Goal: Information Seeking & Learning: Learn about a topic

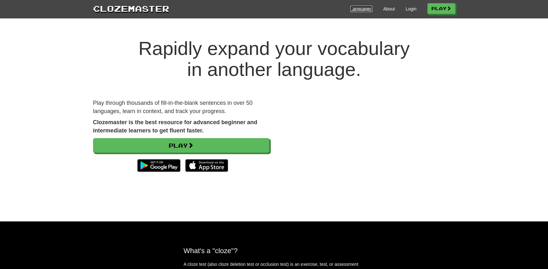
click at [354, 9] on link "Languages" at bounding box center [362, 9] width 22 height 6
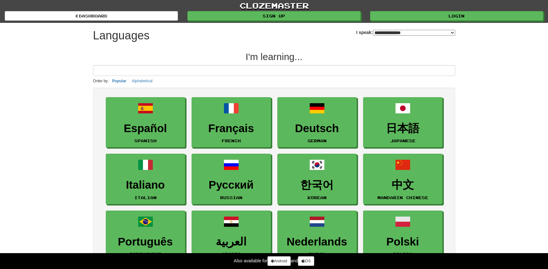
select select "*******"
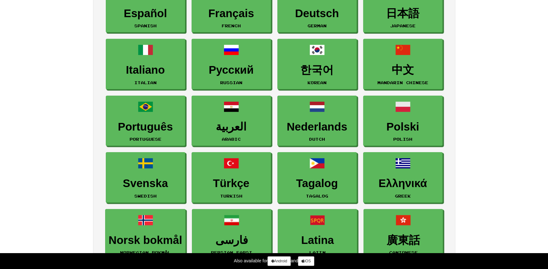
scroll to position [115, 0]
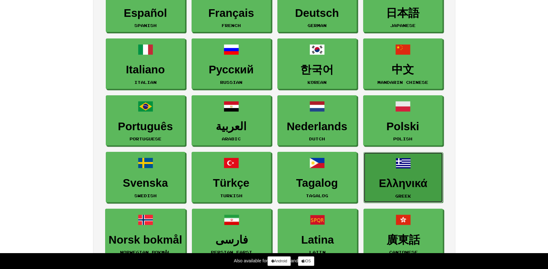
click at [405, 172] on link "Ελληνικά Greek" at bounding box center [403, 177] width 79 height 51
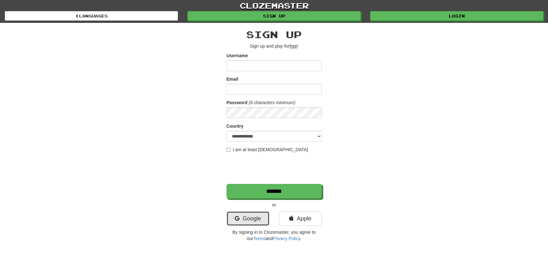
click at [252, 216] on link "Google" at bounding box center [248, 218] width 43 height 15
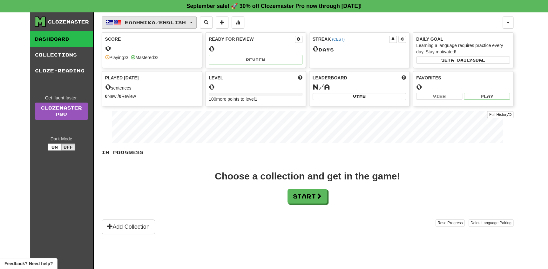
click at [197, 23] on button "Ελληνικά / English" at bounding box center [149, 23] width 95 height 12
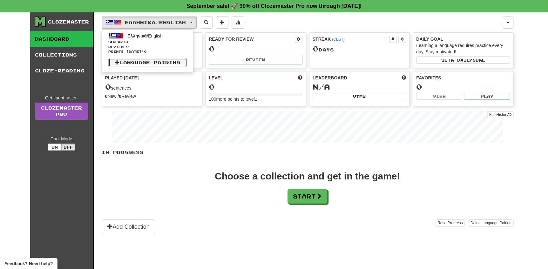
click at [179, 60] on link "Language Pairing" at bounding box center [147, 62] width 79 height 9
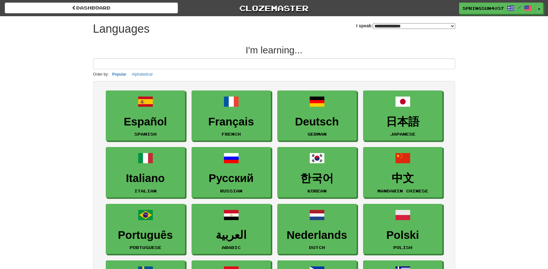
select select "*******"
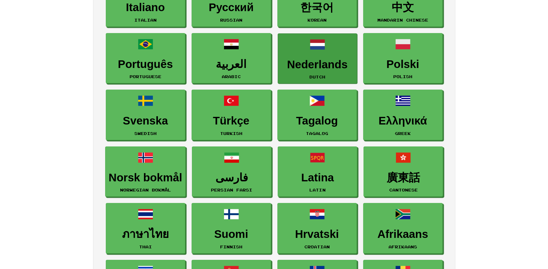
scroll to position [173, 0]
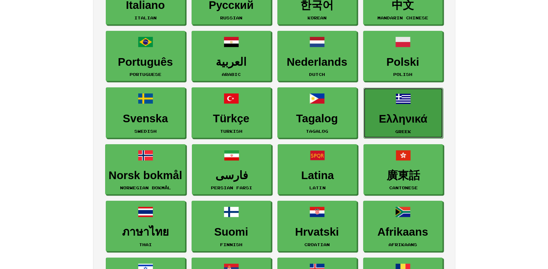
click at [401, 115] on h3 "Ελληνικά" at bounding box center [403, 119] width 72 height 12
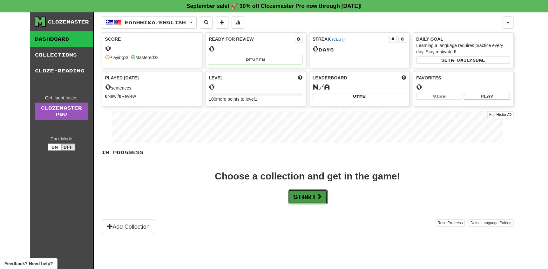
click at [318, 194] on span at bounding box center [320, 197] width 6 height 6
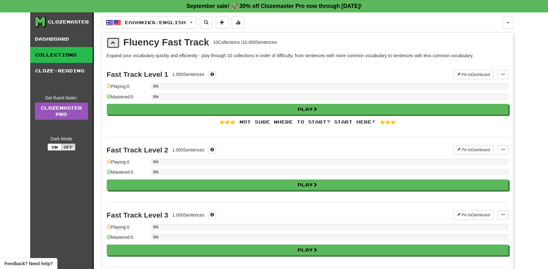
click at [110, 43] on button at bounding box center [113, 43] width 13 height 11
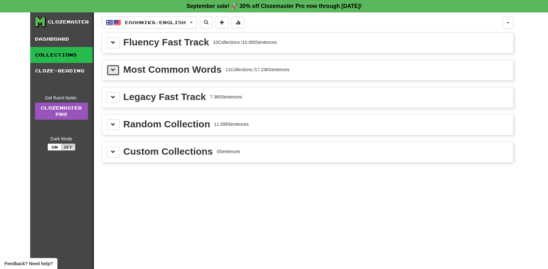
click at [114, 73] on button at bounding box center [113, 70] width 13 height 11
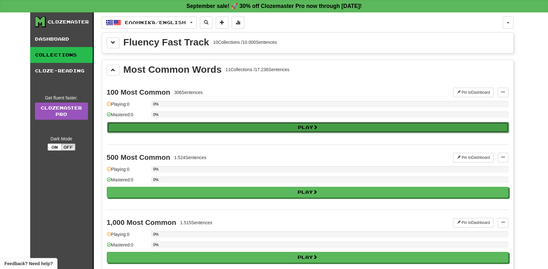
click at [167, 124] on button "Play" at bounding box center [308, 127] width 402 height 11
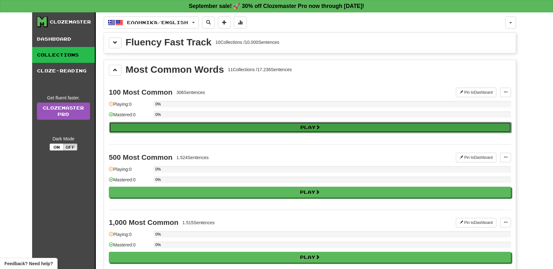
select select "**"
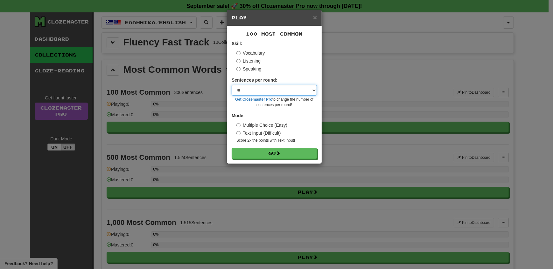
click at [286, 93] on select "* ** ** ** ** ** *** ********" at bounding box center [273, 90] width 85 height 11
click at [287, 153] on button "Go" at bounding box center [274, 153] width 85 height 11
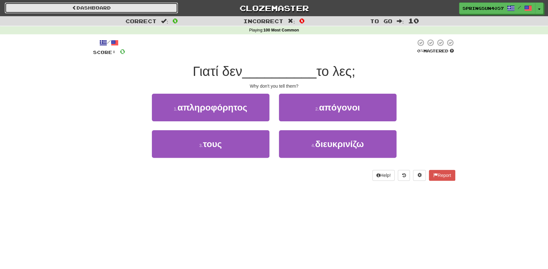
click at [31, 3] on link "Dashboard" at bounding box center [91, 8] width 173 height 11
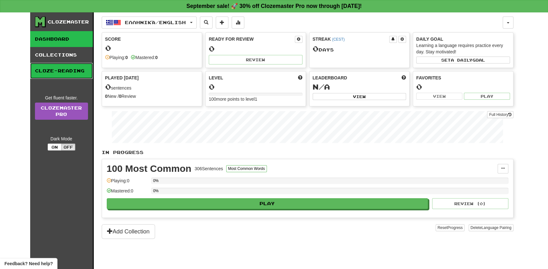
click at [65, 71] on link "Cloze-Reading" at bounding box center [61, 71] width 63 height 16
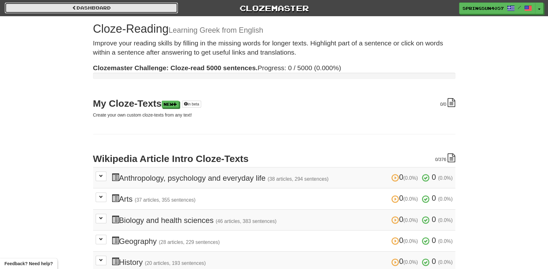
click at [75, 5] on link "Dashboard" at bounding box center [91, 8] width 173 height 11
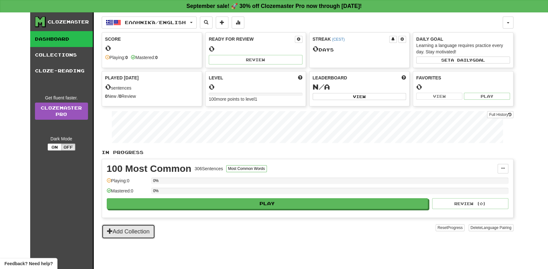
click at [134, 230] on button "Add Collection" at bounding box center [128, 231] width 53 height 15
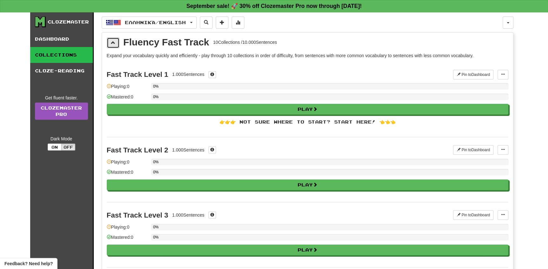
click at [111, 43] on span at bounding box center [113, 42] width 4 height 4
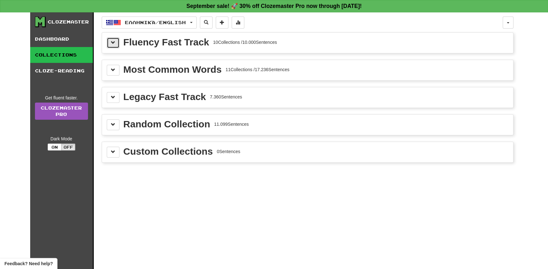
click at [111, 43] on span at bounding box center [113, 42] width 4 height 4
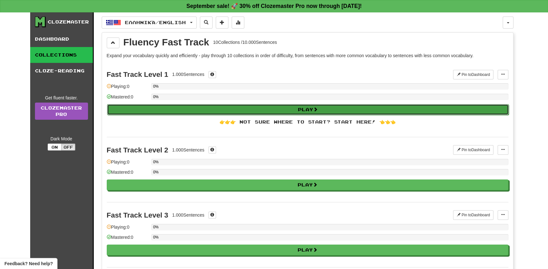
click at [201, 108] on button "Play" at bounding box center [308, 109] width 402 height 11
select select "**"
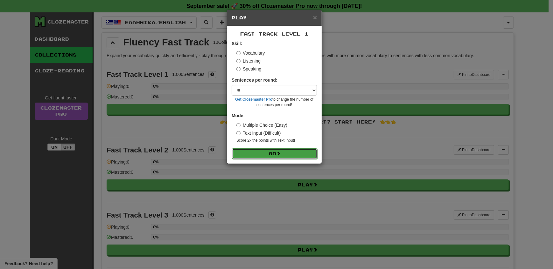
click at [275, 152] on button "Go" at bounding box center [274, 153] width 85 height 11
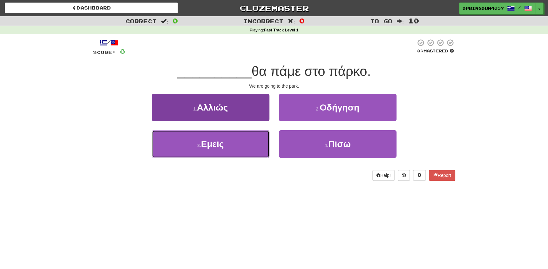
drag, startPoint x: 210, startPoint y: 137, endPoint x: 212, endPoint y: 140, distance: 3.6
click at [211, 139] on button "3 . Εμείς" at bounding box center [211, 144] width 118 height 28
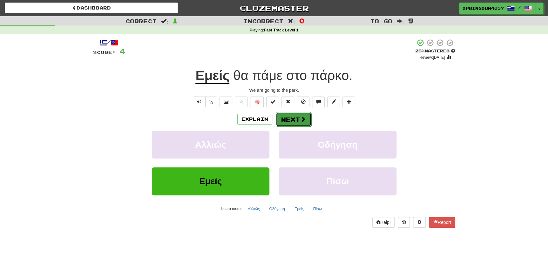
click at [301, 118] on span at bounding box center [303, 119] width 6 height 6
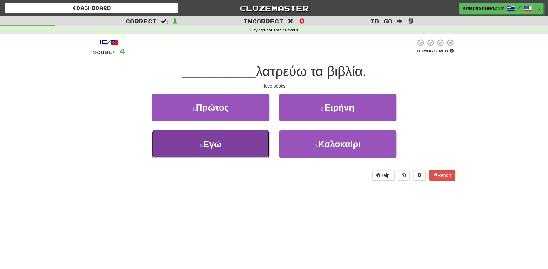
click at [242, 144] on button "3 . Εγώ" at bounding box center [211, 144] width 118 height 28
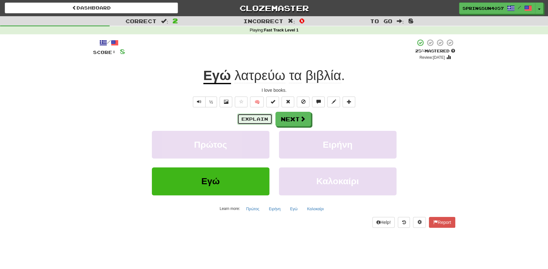
click at [252, 117] on button "Explain" at bounding box center [255, 119] width 35 height 11
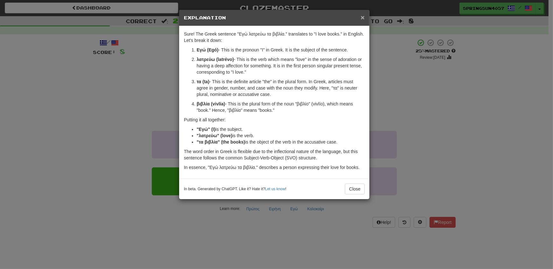
click at [362, 16] on span "×" at bounding box center [363, 17] width 4 height 7
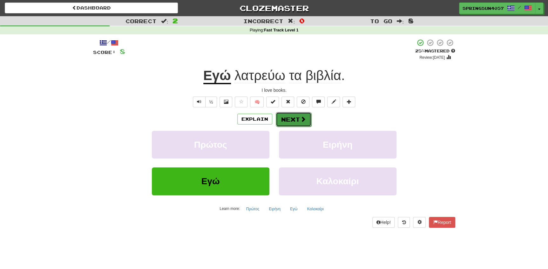
click at [300, 120] on span at bounding box center [303, 119] width 6 height 6
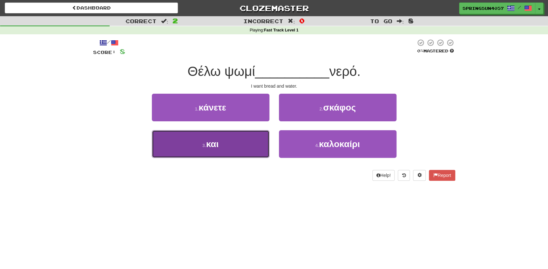
click at [221, 150] on button "3 . και" at bounding box center [211, 144] width 118 height 28
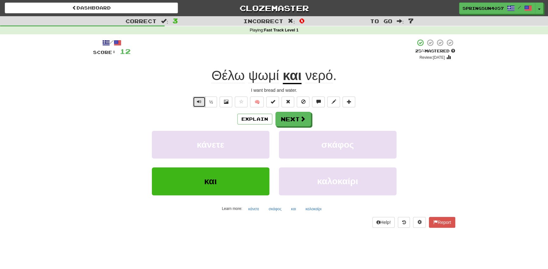
click at [200, 102] on span "Text-to-speech controls" at bounding box center [199, 102] width 4 height 4
click at [208, 102] on button "½" at bounding box center [211, 102] width 12 height 11
click at [211, 102] on button "½" at bounding box center [211, 102] width 12 height 11
click at [208, 102] on button "½" at bounding box center [211, 102] width 12 height 11
click at [197, 102] on span "Text-to-speech controls" at bounding box center [199, 102] width 4 height 4
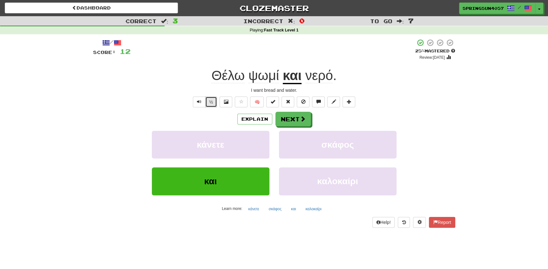
click at [207, 101] on button "½" at bounding box center [211, 102] width 12 height 11
click at [293, 118] on button "Next" at bounding box center [294, 119] width 36 height 15
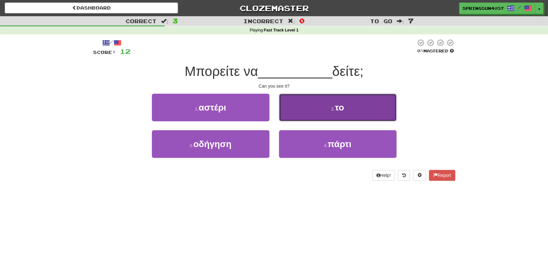
click at [351, 113] on button "2 . το" at bounding box center [338, 108] width 118 height 28
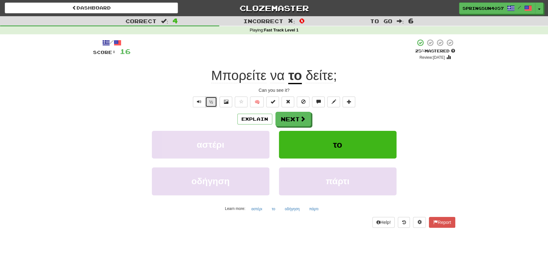
click at [209, 99] on button "½" at bounding box center [211, 102] width 12 height 11
click at [213, 103] on button "½" at bounding box center [211, 102] width 12 height 11
click at [198, 102] on span "Text-to-speech controls" at bounding box center [199, 102] width 4 height 4
click at [255, 119] on button "Explain" at bounding box center [255, 119] width 35 height 11
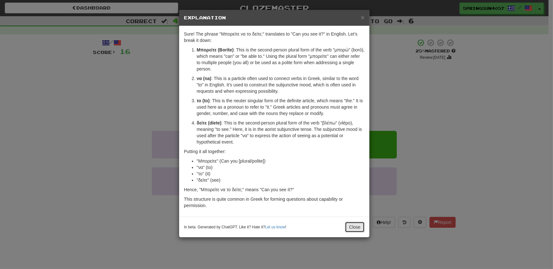
click at [347, 227] on button "Close" at bounding box center [355, 227] width 20 height 11
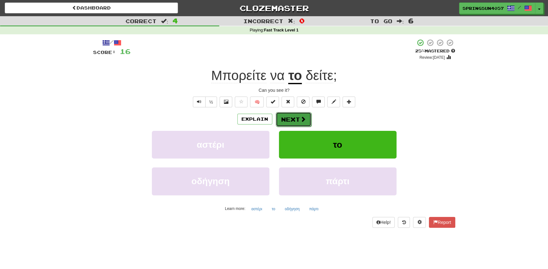
click at [294, 114] on button "Next" at bounding box center [294, 119] width 36 height 15
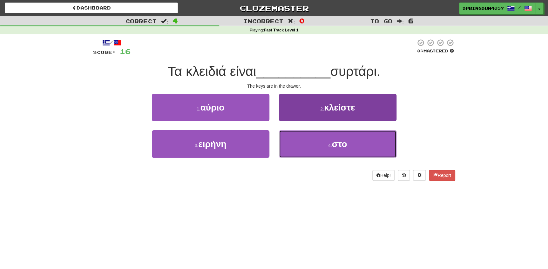
click at [336, 143] on span "στο" at bounding box center [339, 144] width 15 height 10
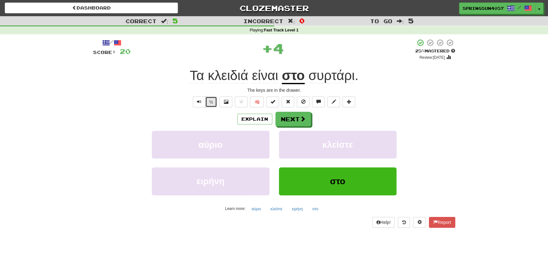
click at [210, 102] on button "½" at bounding box center [211, 102] width 12 height 11
click at [267, 115] on button "Explain" at bounding box center [255, 119] width 35 height 11
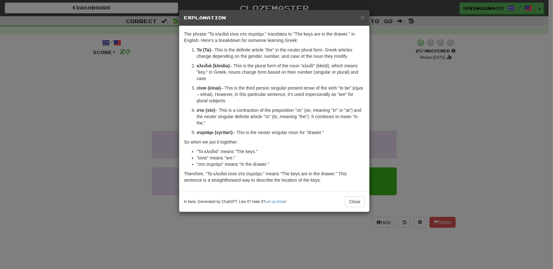
drag, startPoint x: 308, startPoint y: 109, endPoint x: 309, endPoint y: 121, distance: 11.8
click at [309, 121] on p "στο (sto) – This is a contraction of the preposition "σε" (se, meaning "in" or …" at bounding box center [280, 116] width 168 height 19
click at [378, 115] on div "× Explanation The phrase "Τα κλειδιά είναι στο συρτάρι." translates to "The key…" at bounding box center [276, 134] width 553 height 269
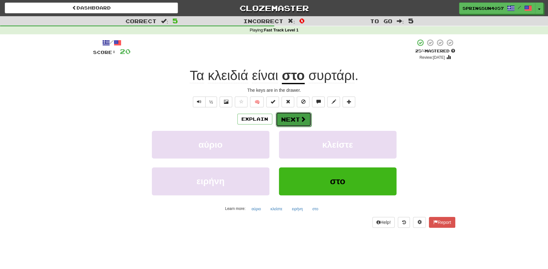
click at [292, 118] on button "Next" at bounding box center [294, 119] width 36 height 15
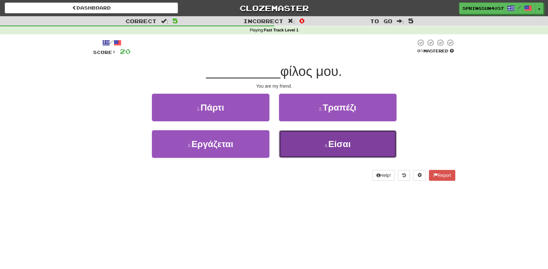
click at [348, 145] on span "Είσαι" at bounding box center [339, 144] width 23 height 10
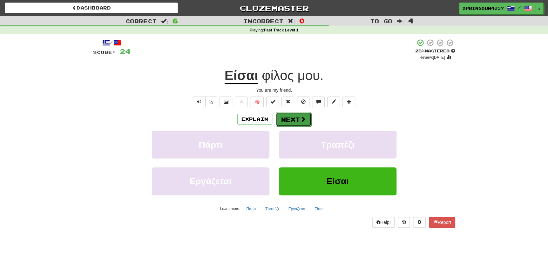
click at [307, 121] on button "Next" at bounding box center [294, 119] width 36 height 15
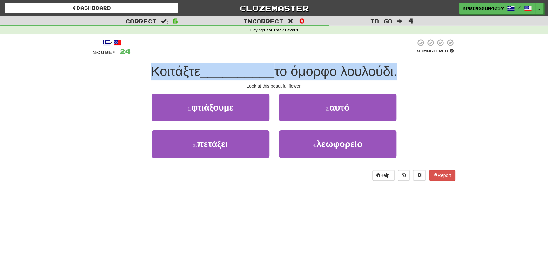
drag, startPoint x: 148, startPoint y: 72, endPoint x: 397, endPoint y: 73, distance: 249.3
click at [397, 73] on div "Κοιτάξτε __________ το όμορφο λουλούδι." at bounding box center [274, 71] width 362 height 17
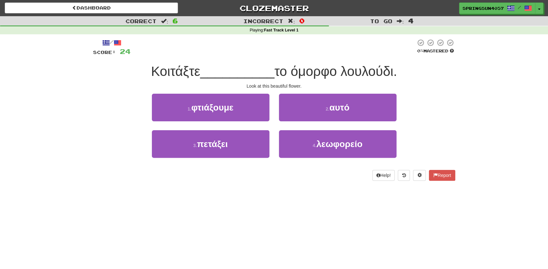
click at [206, 189] on div "/ Score: 24 0 % Mastered Κοιτάξτε __________ το όμορφο λουλούδι. Look at this b…" at bounding box center [274, 111] width 362 height 155
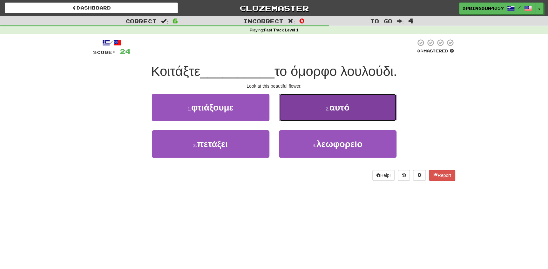
click at [349, 111] on span "αυτό" at bounding box center [340, 108] width 20 height 10
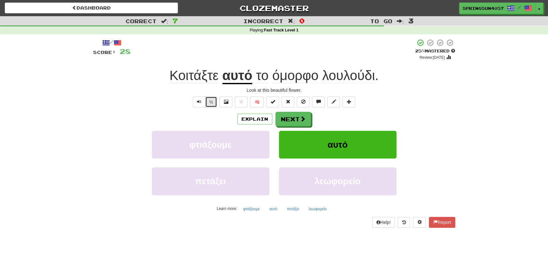
click at [210, 102] on button "½" at bounding box center [211, 102] width 12 height 11
click at [209, 104] on button "½" at bounding box center [211, 102] width 12 height 11
click at [197, 101] on span "Text-to-speech controls" at bounding box center [199, 102] width 4 height 4
click at [197, 102] on span "Text-to-speech controls" at bounding box center [199, 102] width 4 height 4
click at [260, 119] on button "Explain" at bounding box center [255, 119] width 35 height 11
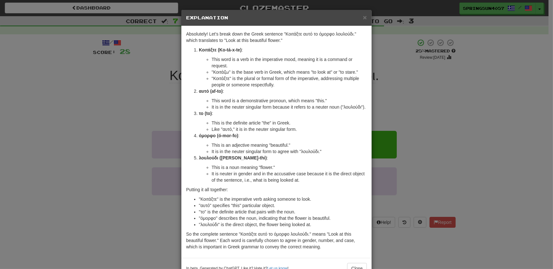
click at [148, 189] on div "× Explanation Absolutely! Let's break down the Greek sentence "Κοιτάξτε αυτό το…" at bounding box center [276, 134] width 553 height 269
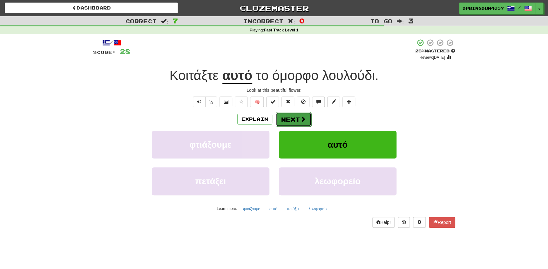
click at [307, 118] on button "Next" at bounding box center [294, 119] width 36 height 15
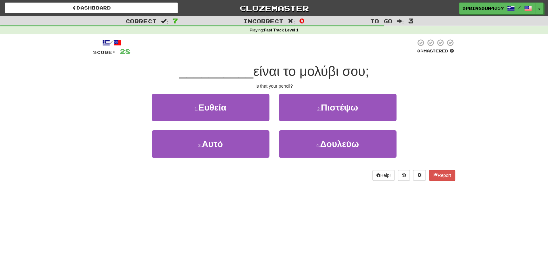
click at [242, 129] on div "1 . Ευθεία" at bounding box center [210, 112] width 127 height 37
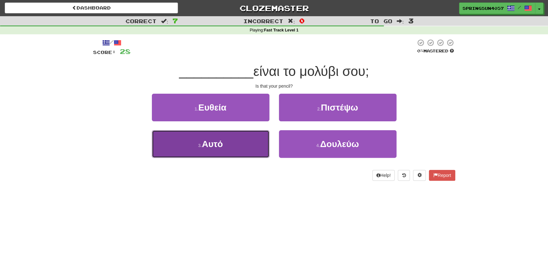
click at [225, 148] on button "3 . Αυτό" at bounding box center [211, 144] width 118 height 28
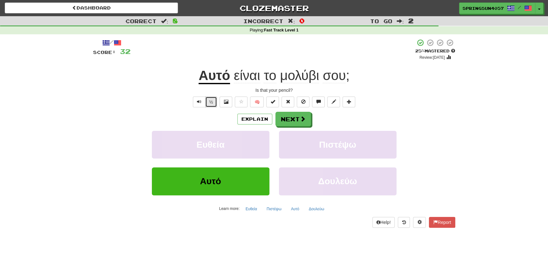
click at [211, 102] on button "½" at bounding box center [211, 102] width 12 height 11
click at [248, 115] on button "Explain" at bounding box center [255, 119] width 35 height 11
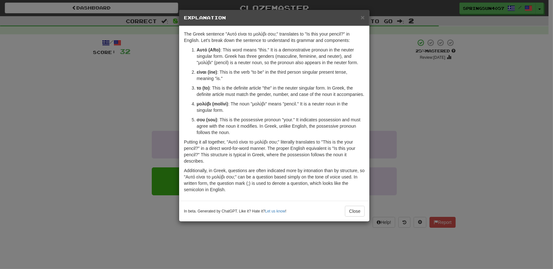
click at [128, 129] on div "× Explanation The Greek sentence "Αυτό είναι το μολύβι σου;" translates to "Is …" at bounding box center [276, 134] width 553 height 269
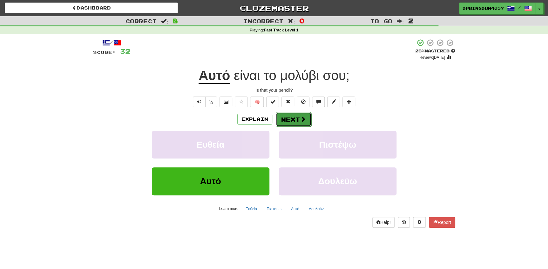
click at [306, 116] on button "Next" at bounding box center [294, 119] width 36 height 15
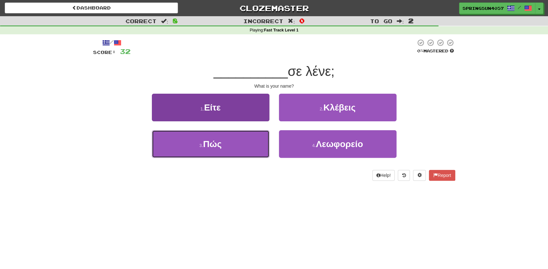
click at [213, 138] on button "3 . Πώς" at bounding box center [211, 144] width 118 height 28
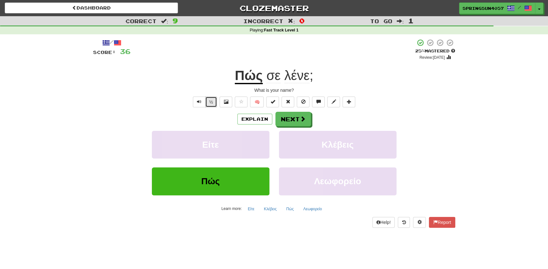
click at [209, 99] on button "½" at bounding box center [211, 102] width 12 height 11
click at [200, 101] on span "Text-to-speech controls" at bounding box center [199, 102] width 4 height 4
click at [266, 122] on button "Explain" at bounding box center [255, 119] width 35 height 11
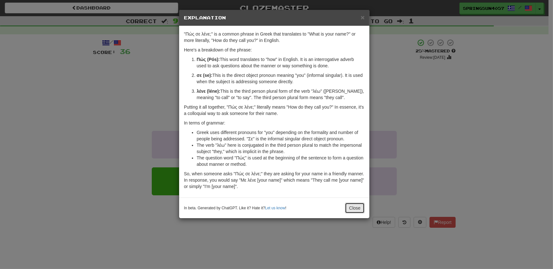
click at [363, 208] on button "Close" at bounding box center [355, 208] width 20 height 11
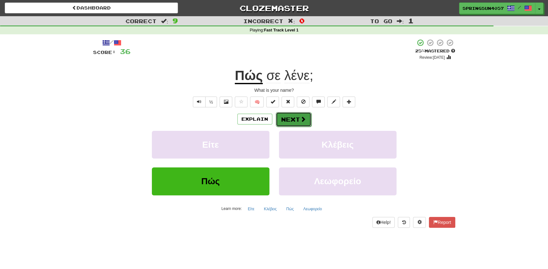
click at [300, 119] on span at bounding box center [303, 119] width 6 height 6
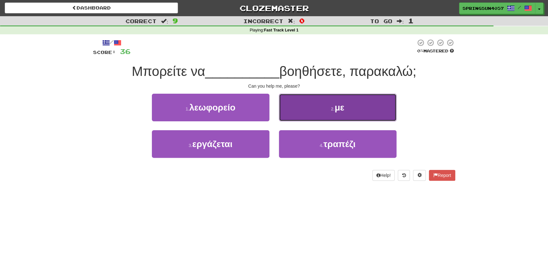
click at [339, 107] on span "με" at bounding box center [340, 108] width 10 height 10
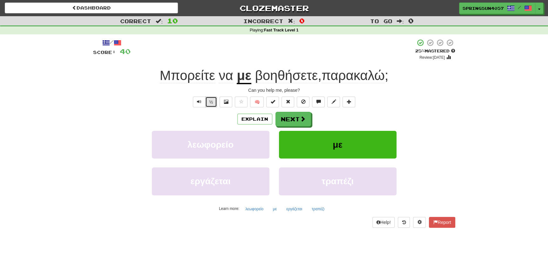
click at [210, 102] on button "½" at bounding box center [211, 102] width 12 height 11
click at [195, 103] on button "Text-to-speech controls" at bounding box center [199, 102] width 13 height 11
click at [213, 102] on button "½" at bounding box center [211, 102] width 12 height 11
click at [213, 103] on button "½" at bounding box center [211, 102] width 12 height 11
click at [201, 101] on button "Text-to-speech controls" at bounding box center [199, 102] width 13 height 11
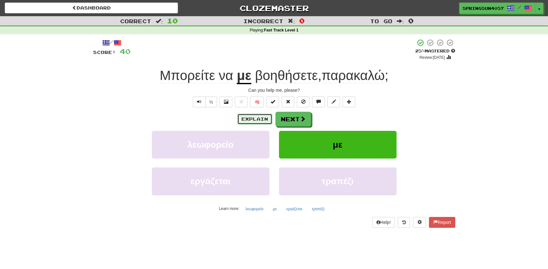
click at [245, 117] on button "Explain" at bounding box center [255, 119] width 35 height 11
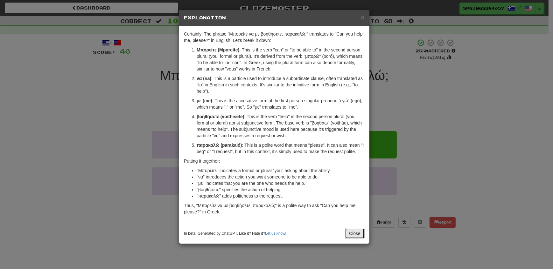
click at [362, 233] on button "Close" at bounding box center [355, 233] width 20 height 11
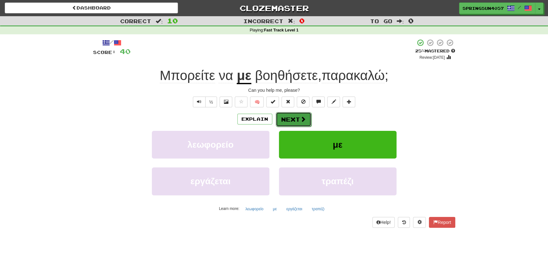
click at [303, 114] on button "Next" at bounding box center [294, 119] width 36 height 15
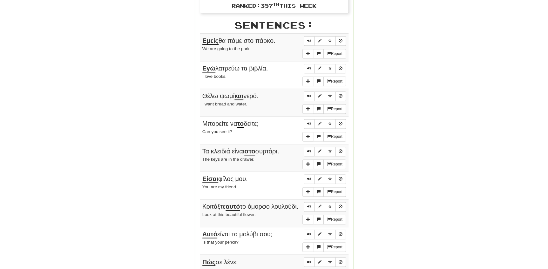
scroll to position [347, 0]
click at [309, 40] on span "Sentence controls" at bounding box center [309, 40] width 4 height 4
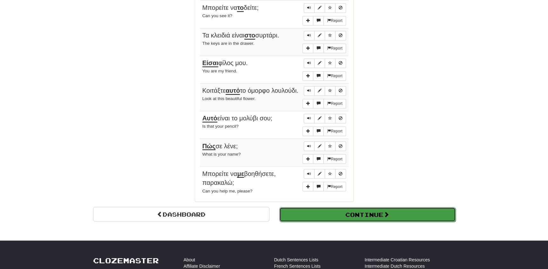
click at [322, 214] on button "Continue" at bounding box center [367, 214] width 176 height 15
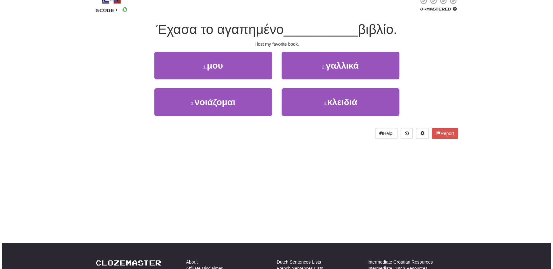
scroll to position [0, 0]
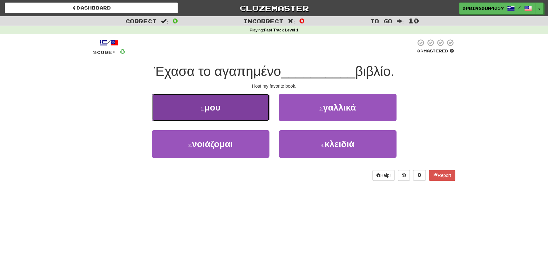
click at [211, 100] on button "1 . μου" at bounding box center [211, 108] width 118 height 28
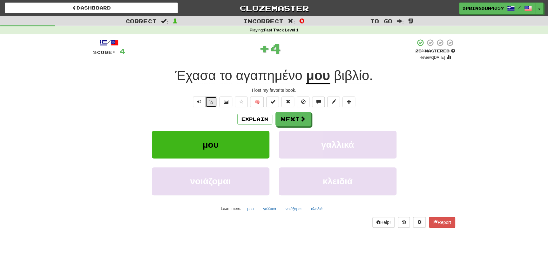
click at [213, 102] on button "½" at bounding box center [211, 102] width 12 height 11
click at [249, 118] on button "Explain" at bounding box center [255, 119] width 35 height 11
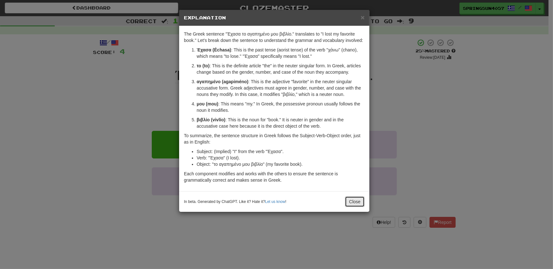
click at [352, 197] on button "Close" at bounding box center [355, 201] width 20 height 11
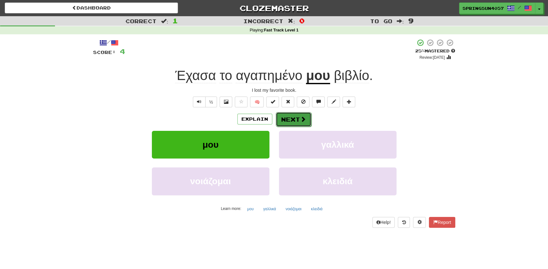
click at [284, 119] on button "Next" at bounding box center [294, 119] width 36 height 15
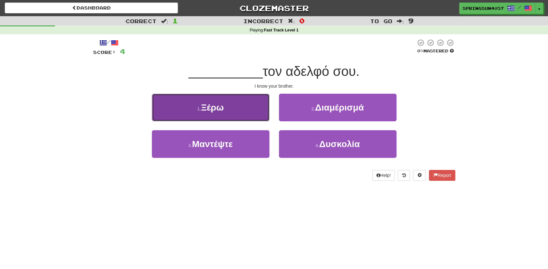
click at [234, 105] on button "1 . Ξέρω" at bounding box center [211, 108] width 118 height 28
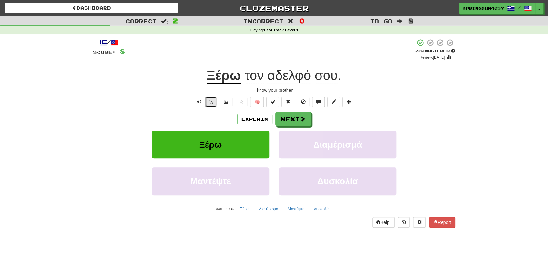
click at [208, 104] on button "½" at bounding box center [211, 102] width 12 height 11
click at [211, 106] on button "½" at bounding box center [211, 102] width 12 height 11
click at [238, 118] on button "Explain" at bounding box center [255, 119] width 35 height 11
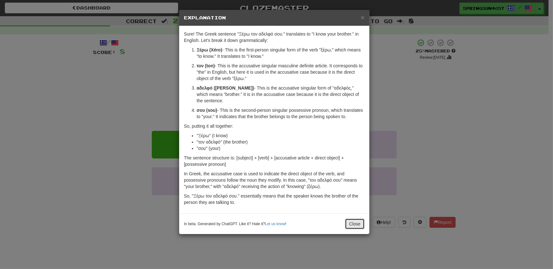
click at [357, 219] on button "Close" at bounding box center [355, 224] width 20 height 11
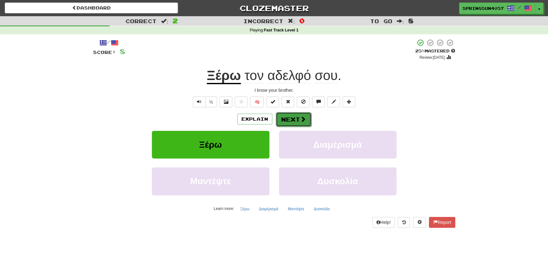
click at [295, 118] on button "Next" at bounding box center [294, 119] width 36 height 15
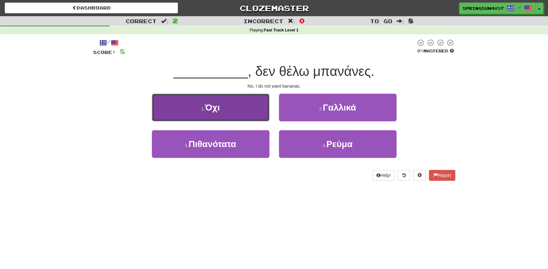
click at [260, 111] on button "1 . Όχι" at bounding box center [211, 108] width 118 height 28
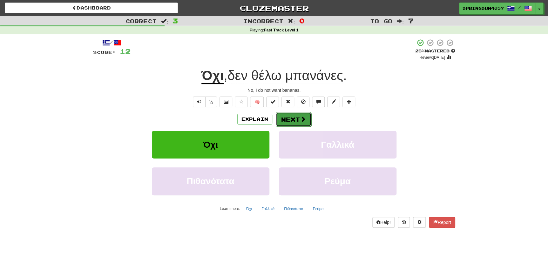
click at [284, 119] on button "Next" at bounding box center [294, 119] width 36 height 15
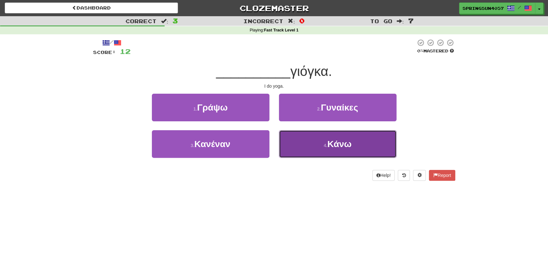
click at [317, 148] on button "4 . Κάνω" at bounding box center [338, 144] width 118 height 28
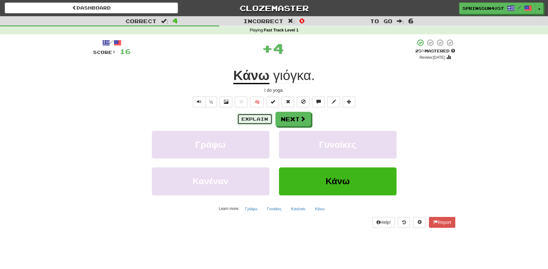
click at [247, 119] on button "Explain" at bounding box center [255, 119] width 35 height 11
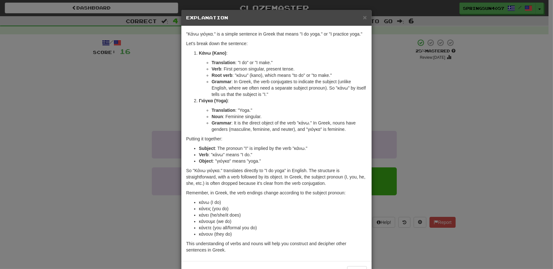
scroll to position [22, 0]
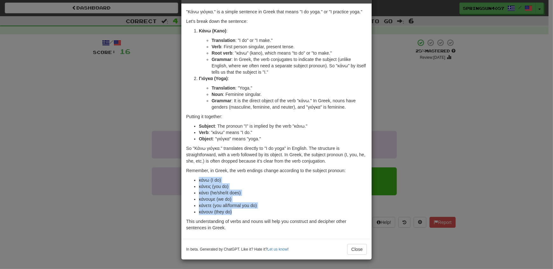
drag, startPoint x: 190, startPoint y: 177, endPoint x: 247, endPoint y: 213, distance: 67.6
click at [247, 213] on ul "κάνω (I do) κάνεις (you do) κάνει (he/she/it does) κάνουμε (we do) κάνετε (you …" at bounding box center [276, 196] width 181 height 38
click at [351, 248] on button "Close" at bounding box center [357, 249] width 20 height 11
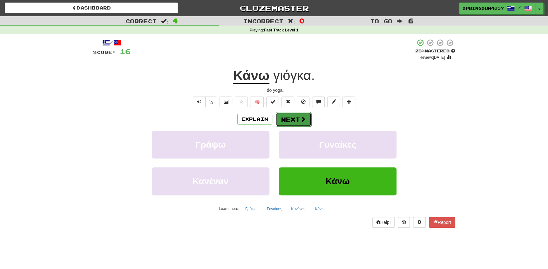
click at [304, 114] on button "Next" at bounding box center [294, 119] width 36 height 15
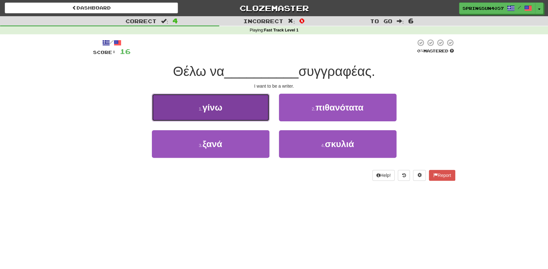
click at [248, 114] on button "1 . γίνω" at bounding box center [211, 108] width 118 height 28
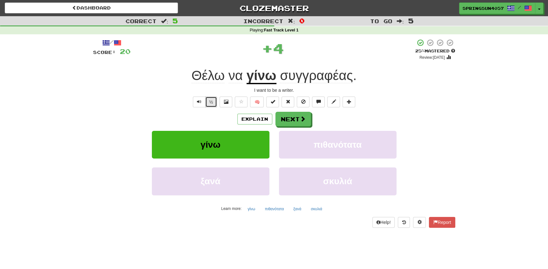
click at [212, 102] on button "½" at bounding box center [211, 102] width 12 height 11
click at [194, 98] on button "Text-to-speech controls" at bounding box center [199, 102] width 13 height 11
click at [212, 98] on button "½" at bounding box center [211, 102] width 12 height 11
click at [211, 101] on button "½" at bounding box center [211, 102] width 12 height 11
click at [212, 102] on button "½" at bounding box center [211, 102] width 12 height 11
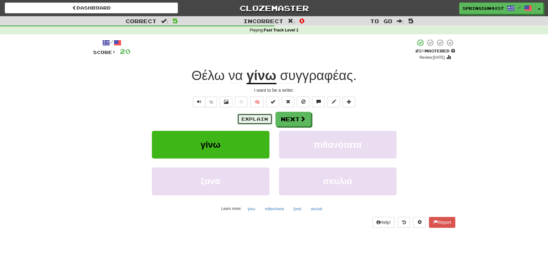
click at [260, 120] on button "Explain" at bounding box center [255, 119] width 35 height 11
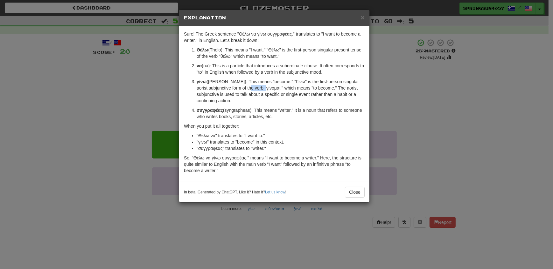
drag, startPoint x: 254, startPoint y: 87, endPoint x: 269, endPoint y: 88, distance: 15.0
click at [269, 88] on p "γίνω (gino): This means "become." "Γίνω" is the first-person singular aorist su…" at bounding box center [280, 91] width 168 height 25
click at [358, 191] on button "Close" at bounding box center [355, 192] width 20 height 11
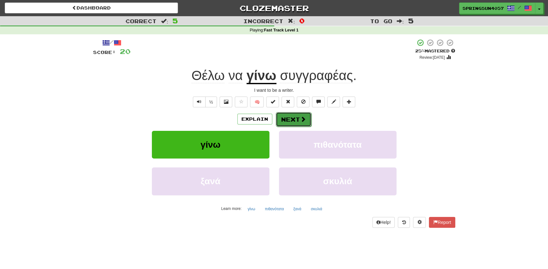
click at [293, 123] on button "Next" at bounding box center [294, 119] width 36 height 15
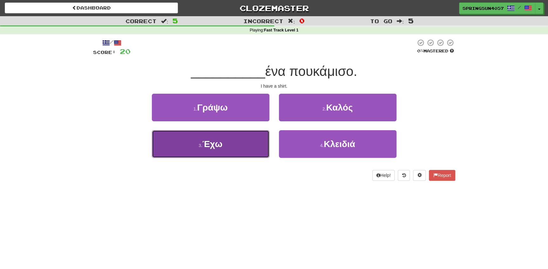
click at [207, 146] on span "Έχω" at bounding box center [213, 144] width 20 height 10
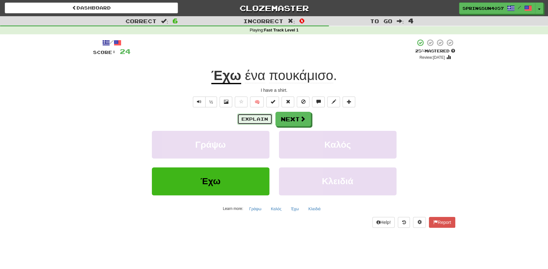
click at [255, 122] on button "Explain" at bounding box center [255, 119] width 35 height 11
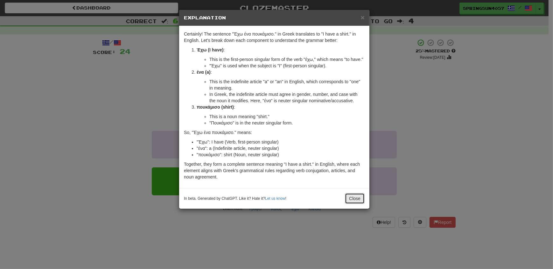
click at [356, 199] on button "Close" at bounding box center [355, 198] width 20 height 11
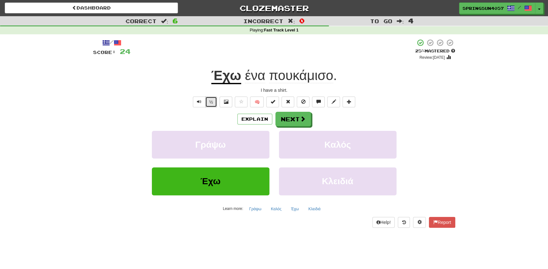
click at [208, 101] on button "½" at bounding box center [211, 102] width 12 height 11
click at [197, 101] on span "Text-to-speech controls" at bounding box center [199, 102] width 4 height 4
click at [293, 121] on button "Next" at bounding box center [294, 119] width 36 height 15
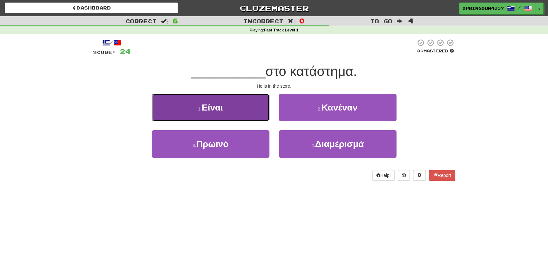
click at [235, 114] on button "1 . Είναι" at bounding box center [211, 108] width 118 height 28
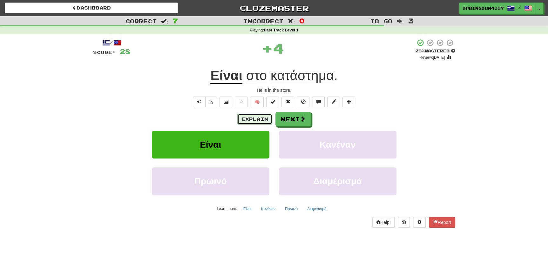
click at [253, 118] on button "Explain" at bounding box center [255, 119] width 35 height 11
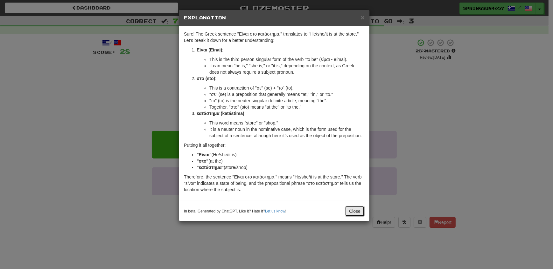
click at [350, 209] on button "Close" at bounding box center [355, 211] width 20 height 11
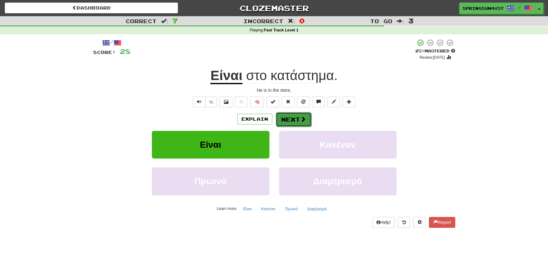
click at [295, 117] on button "Next" at bounding box center [294, 119] width 36 height 15
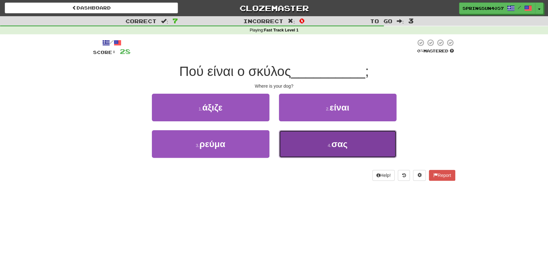
click at [384, 141] on button "4 . σας" at bounding box center [338, 144] width 118 height 28
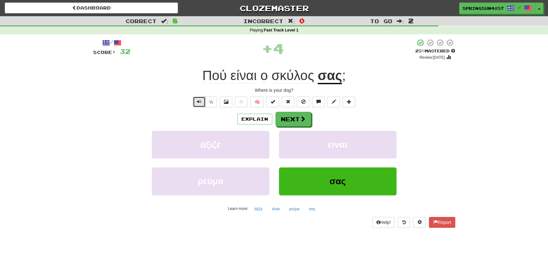
click at [200, 102] on span "Text-to-speech controls" at bounding box center [199, 102] width 4 height 4
click at [211, 101] on button "½" at bounding box center [211, 102] width 12 height 11
click at [263, 122] on button "Explain" at bounding box center [255, 119] width 35 height 11
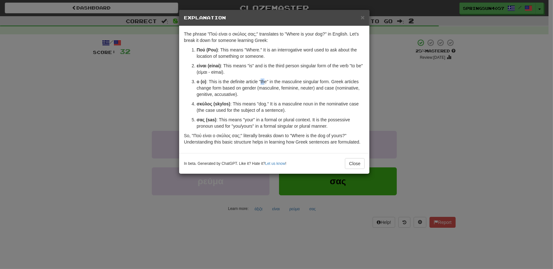
drag, startPoint x: 260, startPoint y: 82, endPoint x: 264, endPoint y: 82, distance: 3.8
click at [264, 82] on p "ο (o) : This is the definite article "the" in the masculine singular form. Gree…" at bounding box center [280, 88] width 168 height 19
drag, startPoint x: 216, startPoint y: 103, endPoint x: 226, endPoint y: 101, distance: 9.7
click at [226, 101] on strong "σκύλος (skylos)" at bounding box center [213, 103] width 34 height 5
drag, startPoint x: 226, startPoint y: 101, endPoint x: 217, endPoint y: 119, distance: 19.5
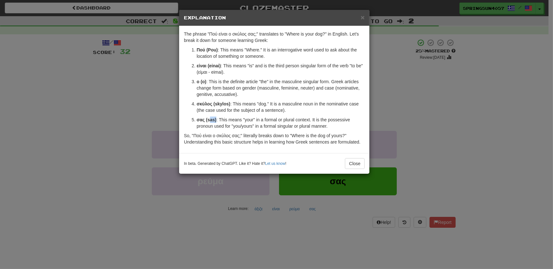
click at [217, 119] on p "σας (sas) : This means "your" in a formal or plural context. It is the possessi…" at bounding box center [280, 123] width 168 height 13
click at [355, 163] on button "Close" at bounding box center [355, 163] width 20 height 11
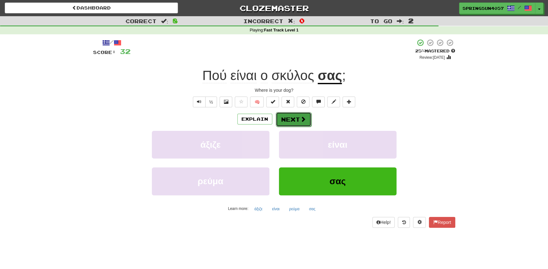
click at [302, 118] on span at bounding box center [303, 119] width 6 height 6
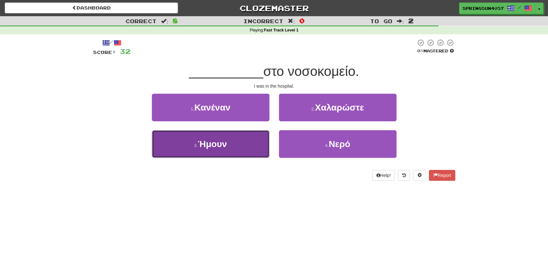
click at [238, 146] on button "3 . Ήμουν" at bounding box center [211, 144] width 118 height 28
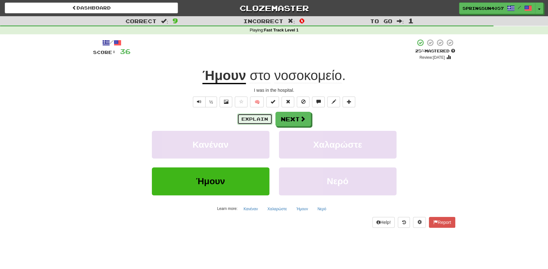
click at [259, 115] on button "Explain" at bounding box center [255, 119] width 35 height 11
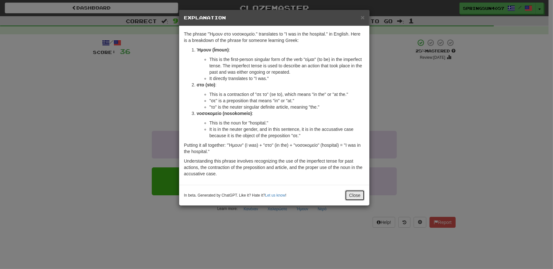
click at [347, 194] on button "Close" at bounding box center [355, 195] width 20 height 11
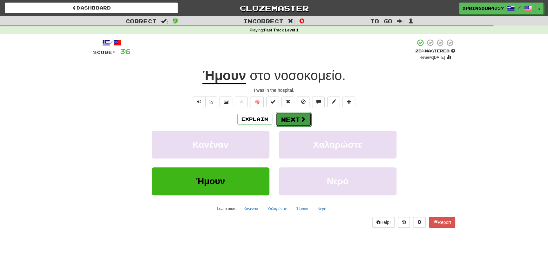
click at [297, 118] on button "Next" at bounding box center [294, 119] width 36 height 15
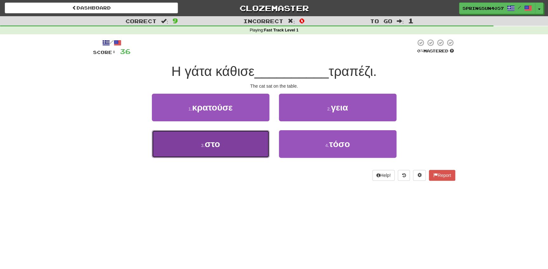
click at [224, 147] on button "3 . στο" at bounding box center [211, 144] width 118 height 28
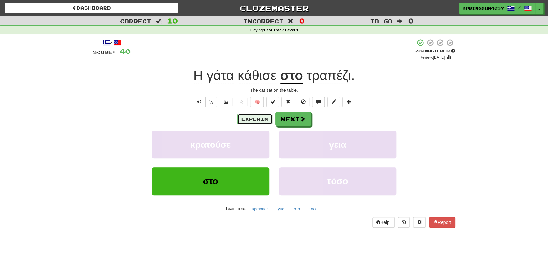
click at [256, 118] on button "Explain" at bounding box center [255, 119] width 35 height 11
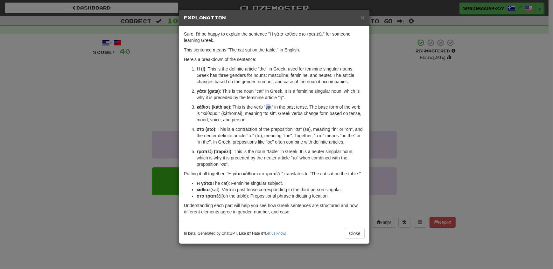
drag, startPoint x: 265, startPoint y: 105, endPoint x: 269, endPoint y: 106, distance: 3.9
click at [269, 106] on p "κάθισε (káthise) : This is the verb "sat" in the past tense. The base form of t…" at bounding box center [280, 113] width 168 height 19
click at [353, 234] on button "Close" at bounding box center [355, 233] width 20 height 11
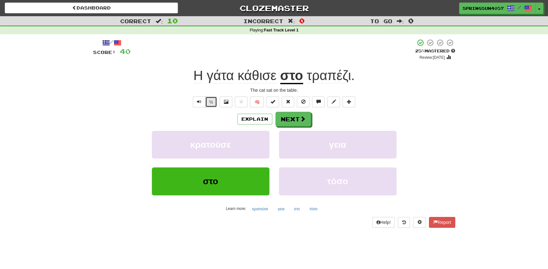
click at [210, 102] on button "½" at bounding box center [211, 102] width 12 height 11
click at [197, 105] on button "Text-to-speech controls" at bounding box center [199, 102] width 13 height 11
click at [299, 119] on button "Next" at bounding box center [294, 119] width 36 height 15
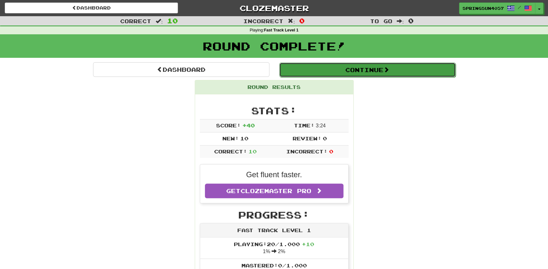
click at [392, 71] on button "Continue" at bounding box center [367, 70] width 176 height 15
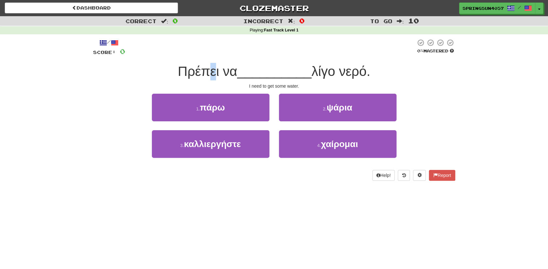
drag, startPoint x: 207, startPoint y: 69, endPoint x: 212, endPoint y: 71, distance: 5.9
click at [212, 71] on span "Πρέπει να" at bounding box center [207, 71] width 59 height 15
drag, startPoint x: 212, startPoint y: 71, endPoint x: 210, endPoint y: 83, distance: 12.3
click at [210, 83] on div "/ Score: 0 0 % Mastered Πρέπει να __________ λίγο νερό. I need to get some wate…" at bounding box center [274, 110] width 362 height 142
drag, startPoint x: 207, startPoint y: 70, endPoint x: 210, endPoint y: 71, distance: 3.8
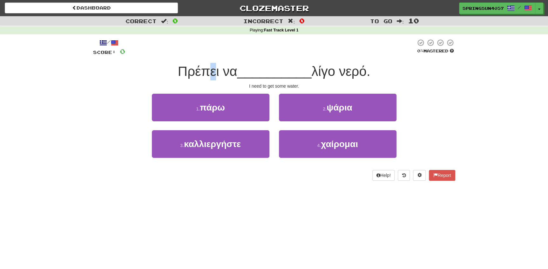
click at [210, 71] on span "Πρέπει να" at bounding box center [207, 71] width 59 height 15
drag, startPoint x: 210, startPoint y: 71, endPoint x: 136, endPoint y: 94, distance: 77.6
click at [136, 94] on div "1 . πάρω 2 . ψάρια" at bounding box center [275, 112] width 382 height 37
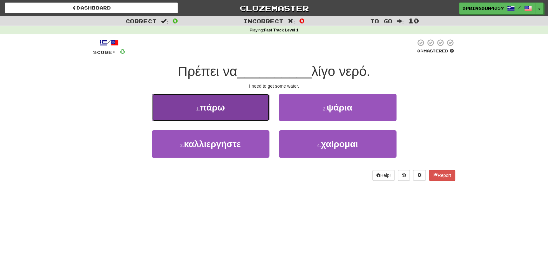
click at [238, 107] on button "1 . πάρω" at bounding box center [211, 108] width 118 height 28
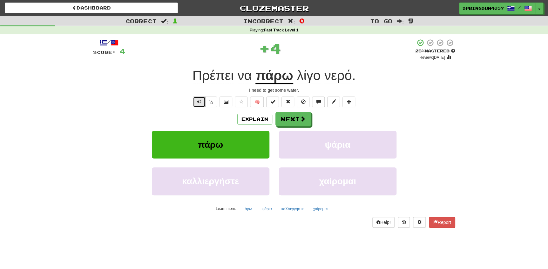
click at [203, 102] on button "Text-to-speech controls" at bounding box center [199, 102] width 13 height 11
click at [210, 100] on button "½" at bounding box center [211, 102] width 12 height 11
click at [262, 121] on button "Explain" at bounding box center [255, 119] width 35 height 11
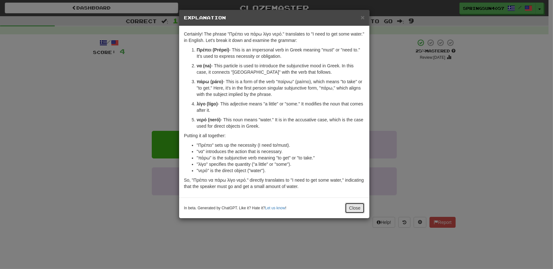
click at [350, 206] on button "Close" at bounding box center [355, 208] width 20 height 11
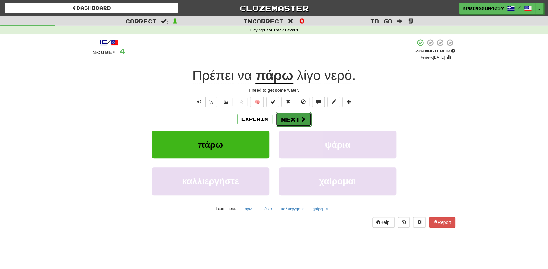
click at [297, 121] on button "Next" at bounding box center [294, 119] width 36 height 15
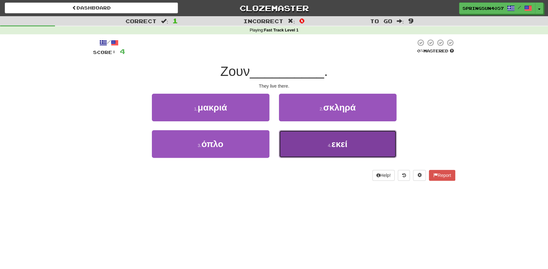
click at [334, 146] on span "εκεί" at bounding box center [340, 144] width 16 height 10
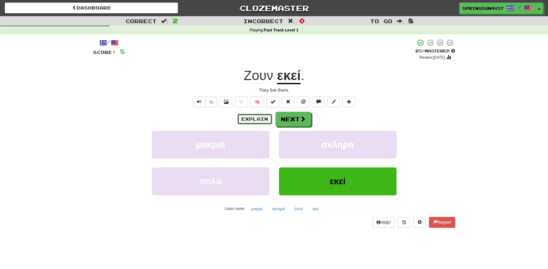
click at [256, 118] on button "Explain" at bounding box center [255, 119] width 35 height 11
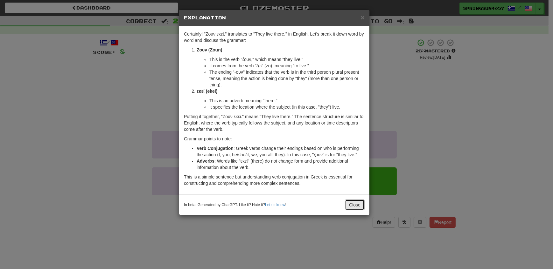
click at [357, 203] on button "Close" at bounding box center [355, 205] width 20 height 11
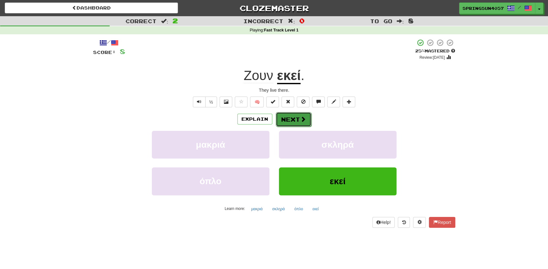
click at [304, 119] on span at bounding box center [303, 119] width 6 height 6
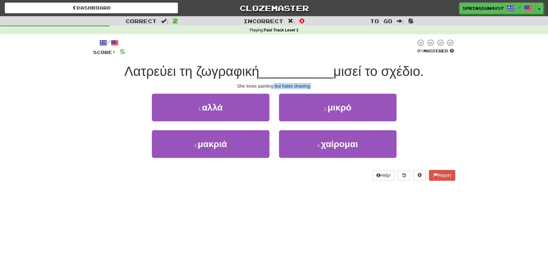
drag, startPoint x: 272, startPoint y: 85, endPoint x: 313, endPoint y: 85, distance: 40.4
click at [313, 85] on div "She loves painting but hates drawing." at bounding box center [274, 86] width 362 height 6
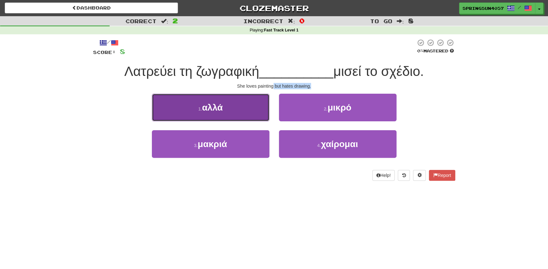
click at [237, 109] on button "1 . αλλά" at bounding box center [211, 108] width 118 height 28
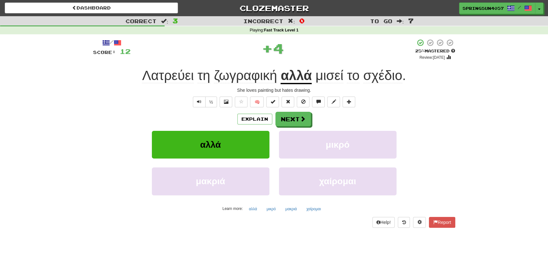
click at [78, 156] on div "Correct : 3 Incorrect : 0 To go : 7 Playing : Fast Track Level 1 / Score: 12 + …" at bounding box center [274, 126] width 548 height 221
click at [197, 101] on span "Text-to-speech controls" at bounding box center [199, 102] width 4 height 4
click at [210, 101] on button "½" at bounding box center [211, 102] width 12 height 11
click at [212, 102] on button "½" at bounding box center [211, 102] width 12 height 11
click at [252, 118] on button "Explain" at bounding box center [255, 119] width 35 height 11
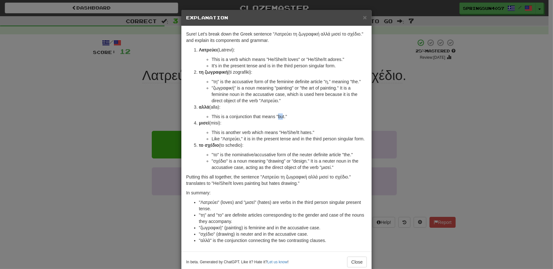
drag, startPoint x: 276, startPoint y: 116, endPoint x: 281, endPoint y: 116, distance: 5.4
click at [281, 116] on li "This is a conjunction that means "but."" at bounding box center [288, 117] width 155 height 6
click at [348, 262] on button "Close" at bounding box center [357, 262] width 20 height 11
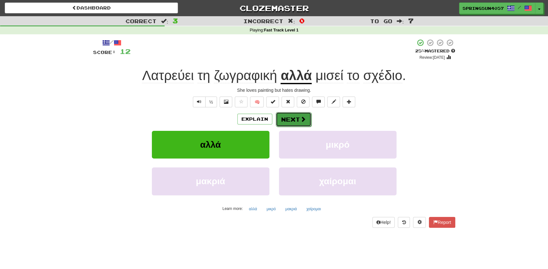
click at [292, 120] on button "Next" at bounding box center [294, 119] width 36 height 15
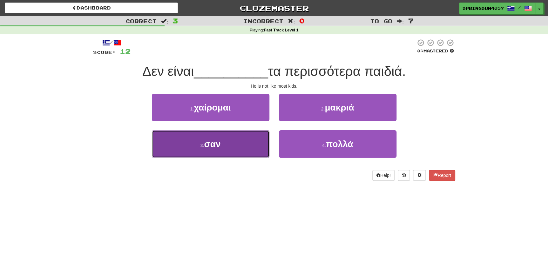
click at [247, 146] on button "3 . σαν" at bounding box center [211, 144] width 118 height 28
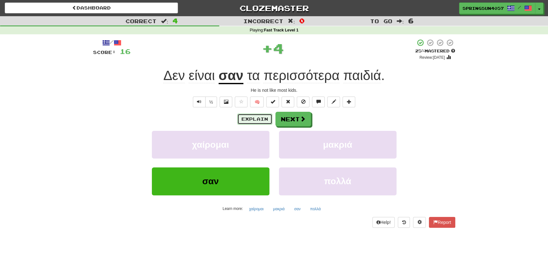
click at [254, 119] on button "Explain" at bounding box center [255, 119] width 35 height 11
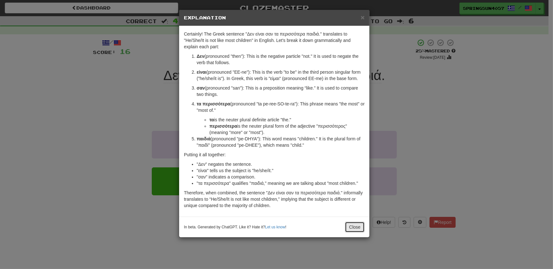
click at [359, 226] on button "Close" at bounding box center [355, 227] width 20 height 11
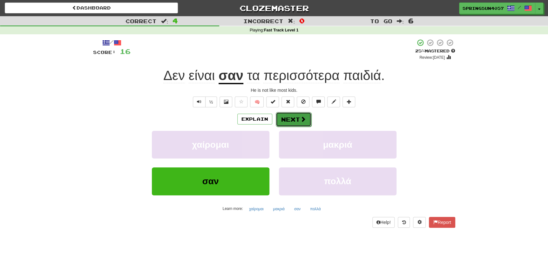
click at [292, 118] on button "Next" at bounding box center [294, 119] width 36 height 15
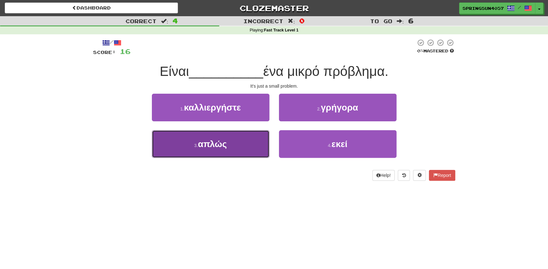
click at [241, 144] on button "3 . απλώς" at bounding box center [211, 144] width 118 height 28
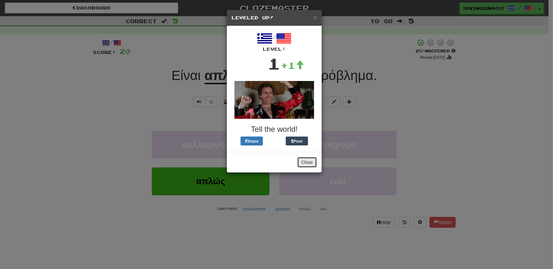
click at [307, 163] on button "Close" at bounding box center [307, 162] width 20 height 11
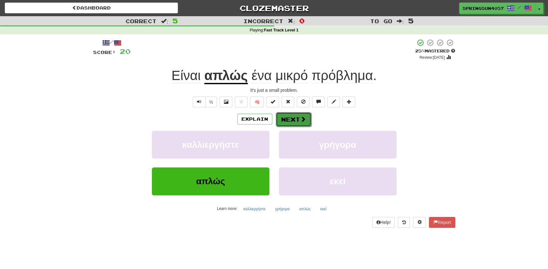
click at [296, 115] on button "Next" at bounding box center [294, 119] width 36 height 15
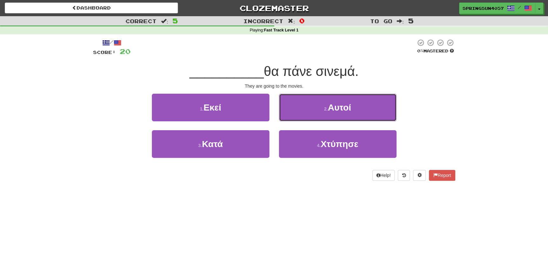
click at [354, 110] on button "2 . Αυτοί" at bounding box center [338, 108] width 118 height 28
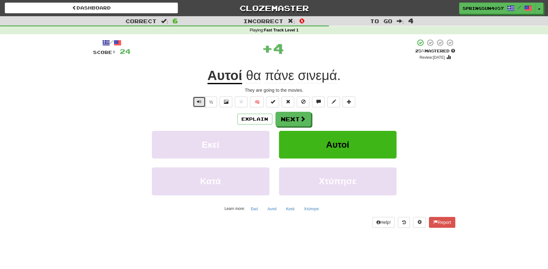
click at [198, 104] on span "Text-to-speech controls" at bounding box center [199, 102] width 4 height 4
click at [212, 103] on button "½" at bounding box center [211, 102] width 12 height 11
click at [254, 116] on button "Explain" at bounding box center [255, 119] width 35 height 11
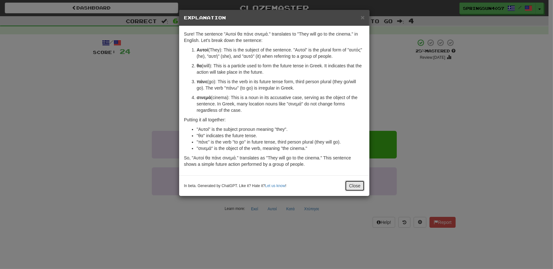
click at [348, 184] on button "Close" at bounding box center [355, 186] width 20 height 11
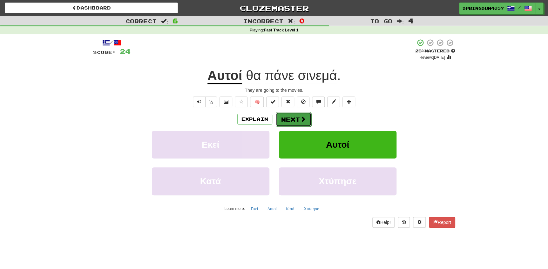
click at [304, 121] on span at bounding box center [303, 119] width 6 height 6
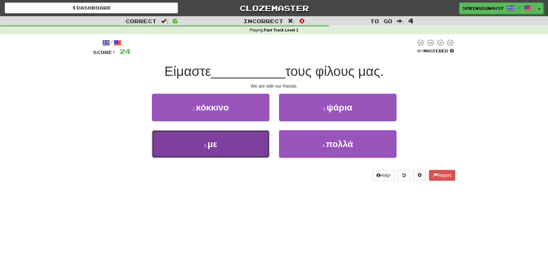
click at [219, 147] on button "3 . με" at bounding box center [211, 144] width 118 height 28
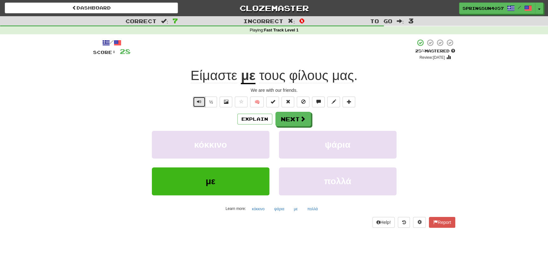
click at [195, 102] on button "Text-to-speech controls" at bounding box center [199, 102] width 13 height 11
click at [248, 118] on button "Explain" at bounding box center [255, 119] width 35 height 11
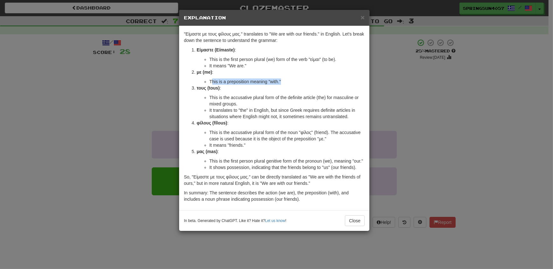
drag, startPoint x: 210, startPoint y: 81, endPoint x: 286, endPoint y: 83, distance: 75.7
click at [286, 83] on li "This is a preposition meaning "with."" at bounding box center [286, 82] width 155 height 6
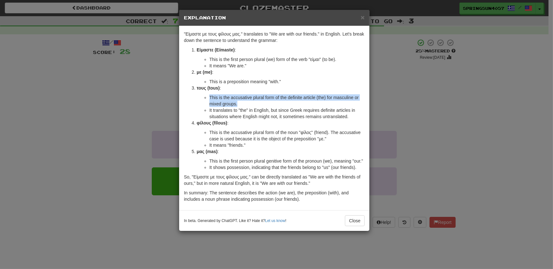
drag, startPoint x: 207, startPoint y: 99, endPoint x: 272, endPoint y: 102, distance: 64.6
click at [272, 102] on ul "This is the accusative plural form of the definite article (the) for masculine …" at bounding box center [280, 106] width 168 height 25
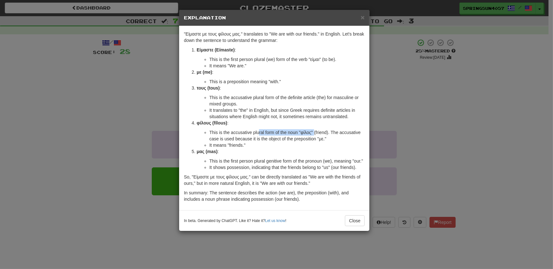
drag, startPoint x: 259, startPoint y: 134, endPoint x: 313, endPoint y: 135, distance: 54.4
click at [313, 135] on li "This is the accusative plural form of the noun "φίλος" (friend). The accusative…" at bounding box center [286, 135] width 155 height 13
drag, startPoint x: 318, startPoint y: 139, endPoint x: 324, endPoint y: 139, distance: 6.4
click at [324, 139] on li "This is the accusative plural form of the noun "φίλος" (friend). The accusative…" at bounding box center [286, 135] width 155 height 13
click at [397, 119] on div "× Explanation "Είμαστε με τους φίλους μας." translates to "We are with our frie…" at bounding box center [276, 134] width 553 height 269
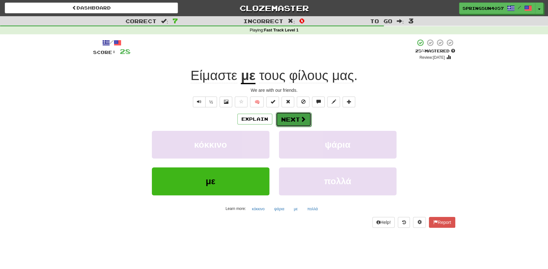
click at [298, 119] on button "Next" at bounding box center [294, 119] width 36 height 15
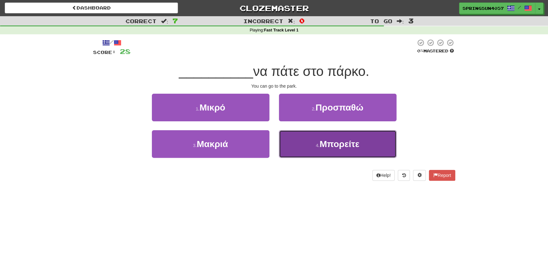
click at [337, 147] on span "Μπορείτε" at bounding box center [340, 144] width 40 height 10
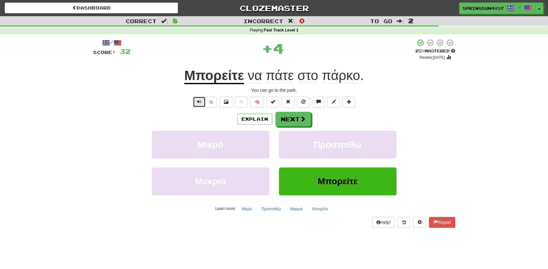
click at [201, 102] on span "Text-to-speech controls" at bounding box center [199, 102] width 4 height 4
click at [254, 119] on button "Explain" at bounding box center [255, 119] width 35 height 11
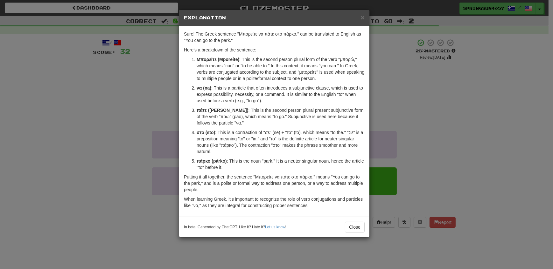
click at [385, 84] on div "× Explanation Sure! The Greek sentence "Μπορείτε να πάτε στο πάρκο." can be tra…" at bounding box center [276, 134] width 553 height 269
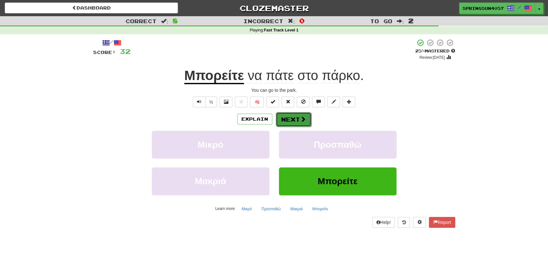
click at [305, 120] on span at bounding box center [303, 119] width 6 height 6
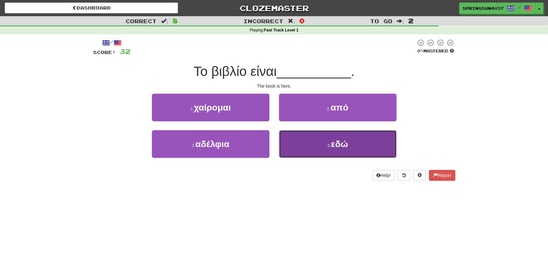
click at [363, 149] on button "4 . εδώ" at bounding box center [338, 144] width 118 height 28
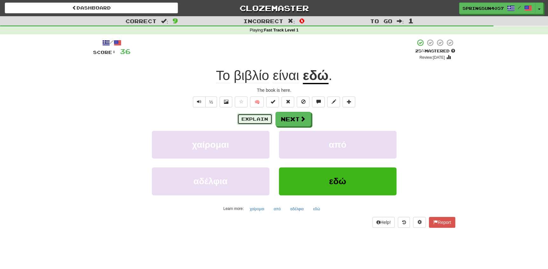
click at [246, 116] on button "Explain" at bounding box center [255, 119] width 35 height 11
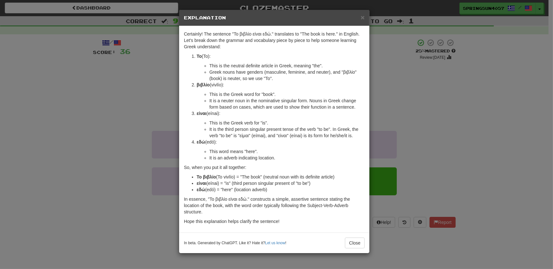
click at [131, 146] on div "× Explanation Certainly! The sentence "Το βιβλίο είναι εδώ." translates to "The…" at bounding box center [276, 134] width 553 height 269
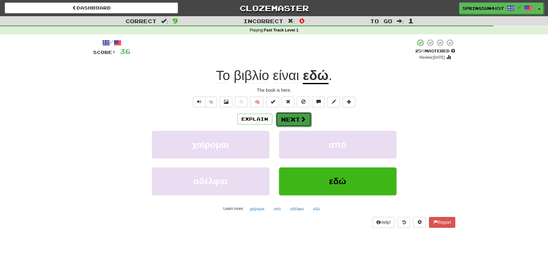
click at [294, 121] on button "Next" at bounding box center [294, 119] width 36 height 15
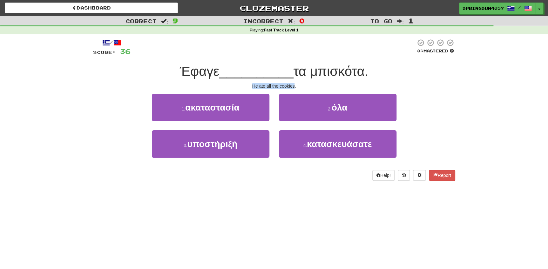
drag, startPoint x: 251, startPoint y: 85, endPoint x: 294, endPoint y: 88, distance: 43.0
click at [294, 88] on div "He ate all the cookies." at bounding box center [274, 86] width 362 height 6
copy div "He ate all the cookies"
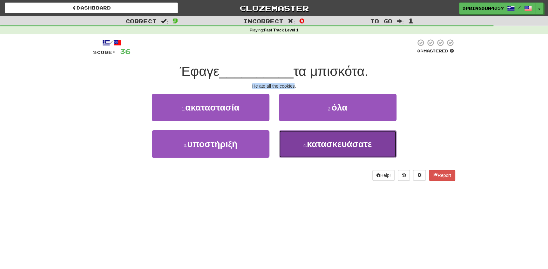
click at [326, 140] on span "κατασκευάσατε" at bounding box center [339, 144] width 65 height 10
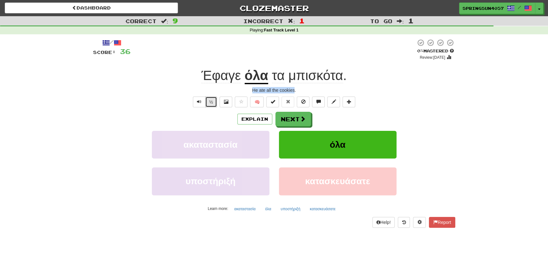
click at [212, 104] on button "½" at bounding box center [211, 102] width 12 height 11
click at [258, 116] on button "Explain" at bounding box center [255, 119] width 35 height 11
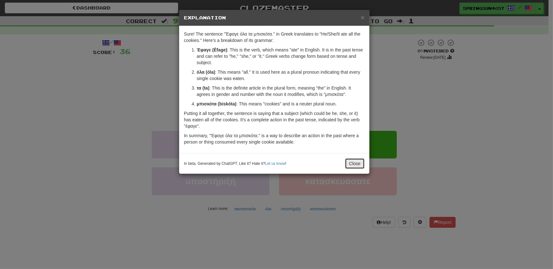
click at [356, 164] on button "Close" at bounding box center [355, 163] width 20 height 11
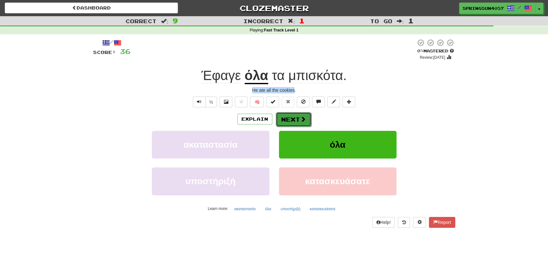
click at [294, 120] on button "Next" at bounding box center [294, 119] width 36 height 15
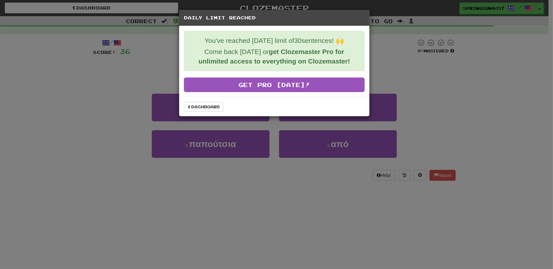
drag, startPoint x: 272, startPoint y: 52, endPoint x: 353, endPoint y: 59, distance: 81.0
click at [353, 59] on p "Come back tomorrow or get Clozemaster Pro for unlimited access to everything on…" at bounding box center [274, 56] width 170 height 19
click at [215, 106] on link "Dashboard" at bounding box center [203, 107] width 39 height 10
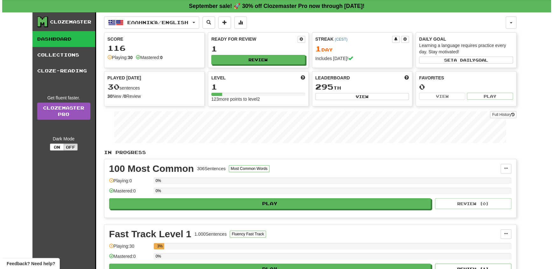
scroll to position [58, 0]
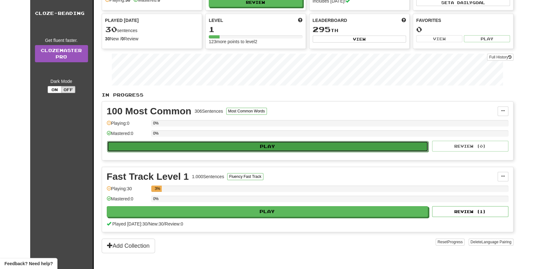
click at [233, 147] on button "Play" at bounding box center [268, 146] width 322 height 11
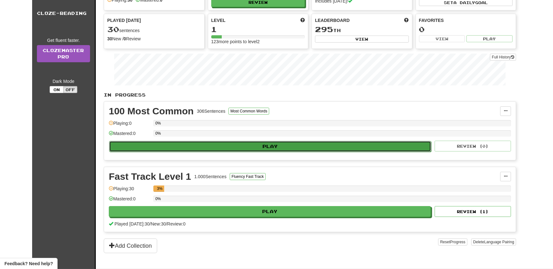
select select "**"
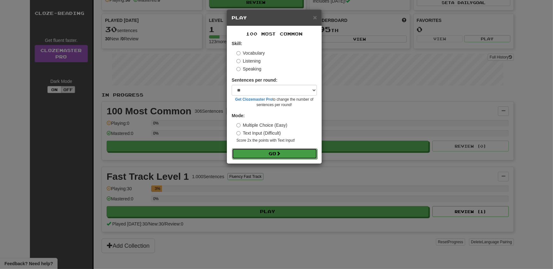
click at [268, 150] on button "Go" at bounding box center [274, 153] width 85 height 11
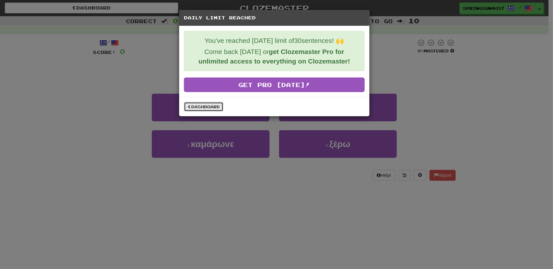
click at [216, 102] on link "Dashboard" at bounding box center [203, 107] width 39 height 10
